Goal: Task Accomplishment & Management: Use online tool/utility

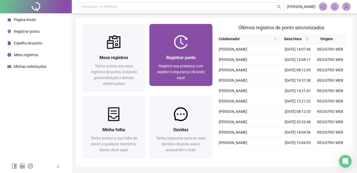
click at [172, 59] on span "Registrar ponto" at bounding box center [181, 57] width 30 height 5
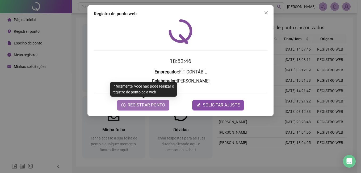
click at [143, 105] on span "REGISTRAR PONTO" at bounding box center [147, 105] width 38 height 6
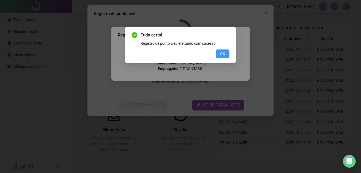
click at [220, 55] on button "OK" at bounding box center [223, 54] width 14 height 9
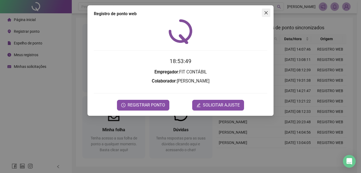
click at [267, 14] on icon "close" at bounding box center [266, 12] width 3 height 3
